Goal: Information Seeking & Learning: Understand process/instructions

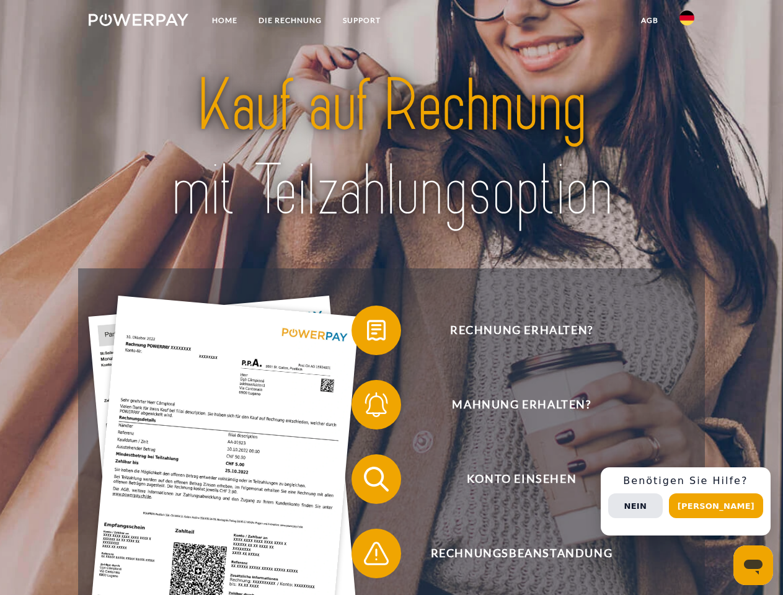
click at [138, 22] on img at bounding box center [139, 20] width 100 height 12
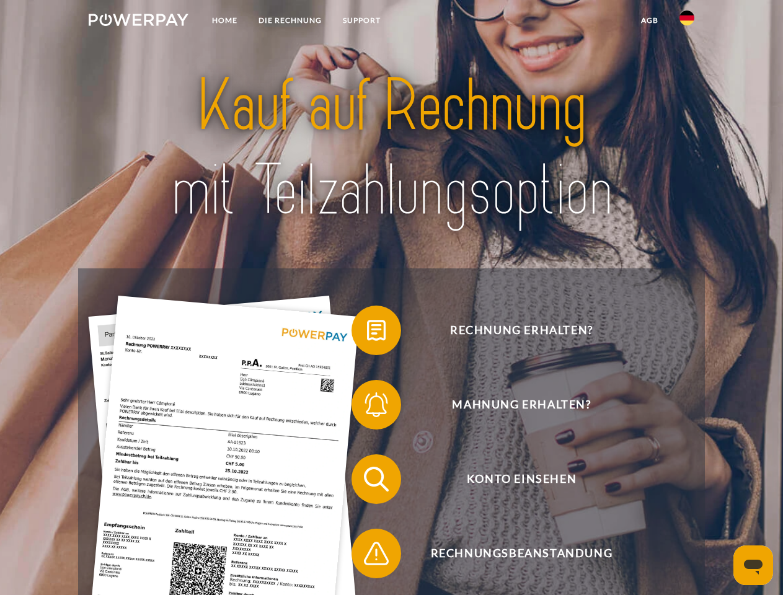
click at [687, 22] on img at bounding box center [686, 18] width 15 height 15
click at [649, 20] on link "agb" at bounding box center [649, 20] width 38 height 22
click at [367, 333] on span at bounding box center [358, 330] width 62 height 62
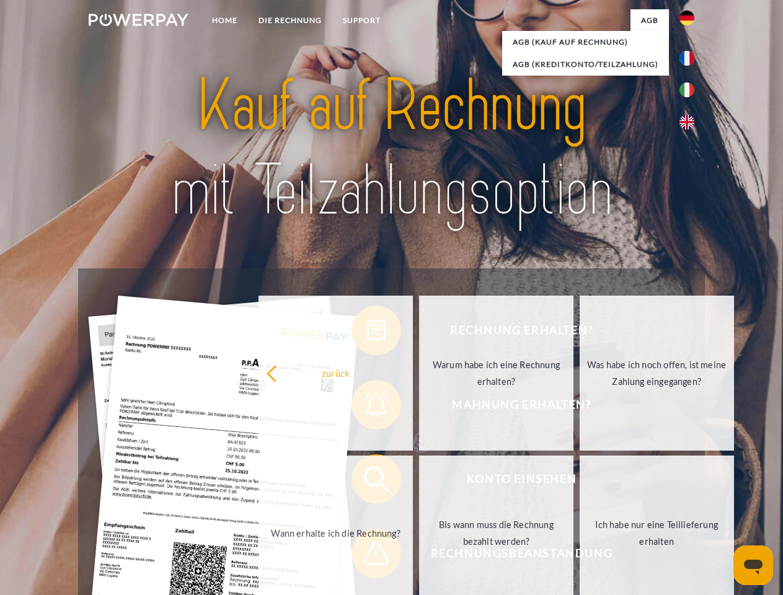
click at [367, 407] on div "Rechnung erhalten? Mahnung erhalten? Konto einsehen" at bounding box center [391, 516] width 626 height 496
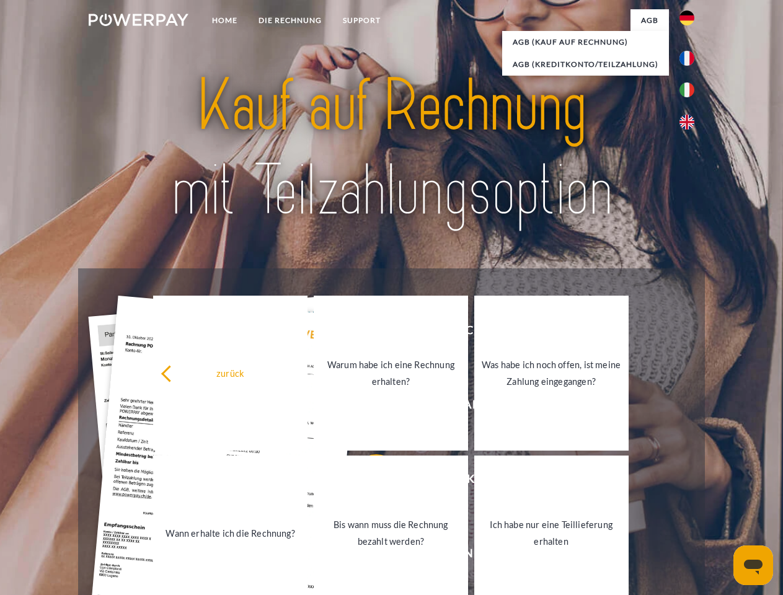
click at [367, 482] on link "Bis wann muss die Rechnung bezahlt werden?" at bounding box center [391, 533] width 154 height 155
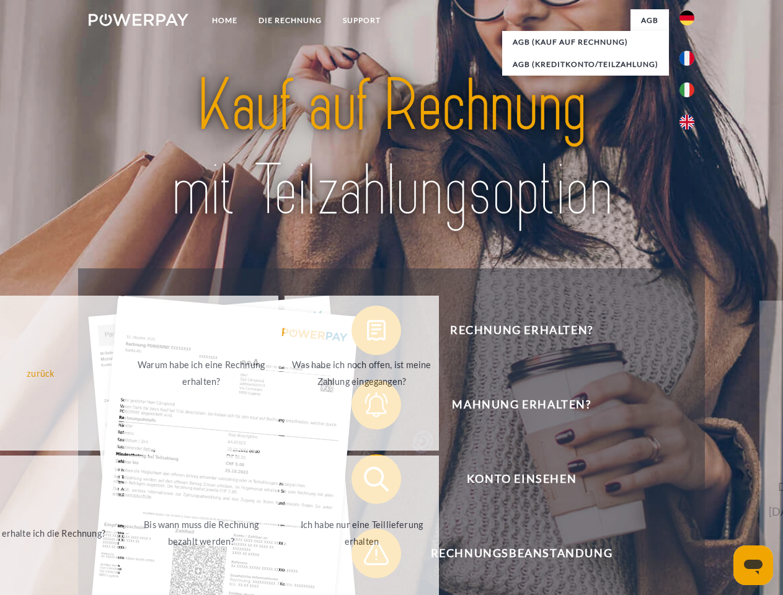
click at [367, 556] on span at bounding box center [358, 553] width 62 height 62
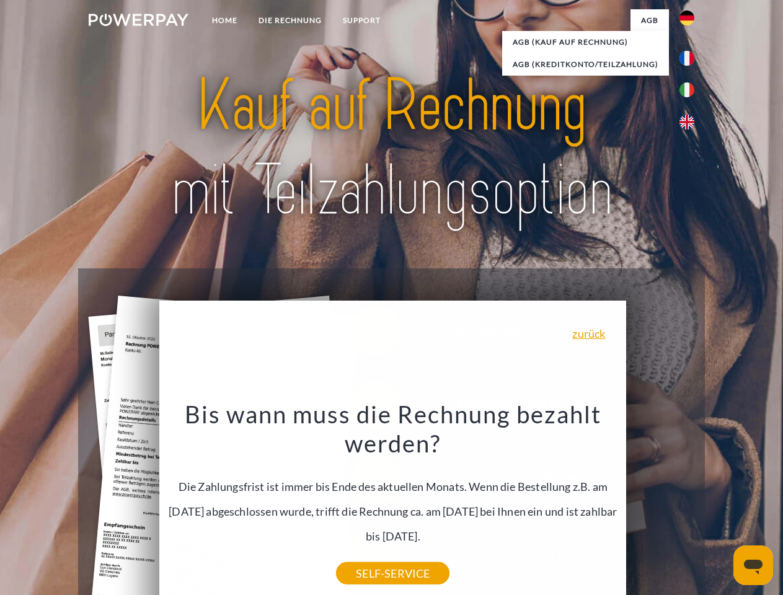
click at [690, 501] on div "Rechnung erhalten? Mahnung erhalten? Konto einsehen" at bounding box center [391, 516] width 626 height 496
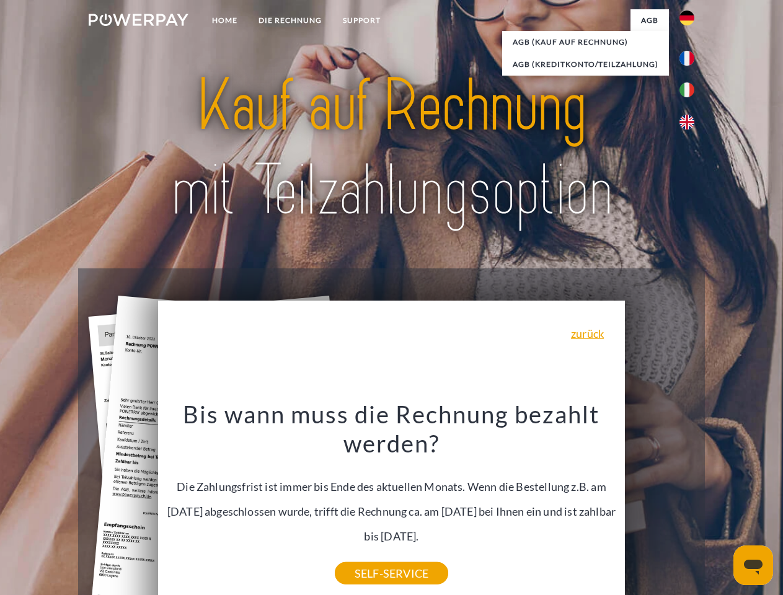
click at [659, 504] on span "Konto einsehen" at bounding box center [521, 479] width 304 height 50
click at [720, 506] on header "Home DIE RECHNUNG SUPPORT" at bounding box center [391, 428] width 783 height 856
